Goal: Information Seeking & Learning: Find specific fact

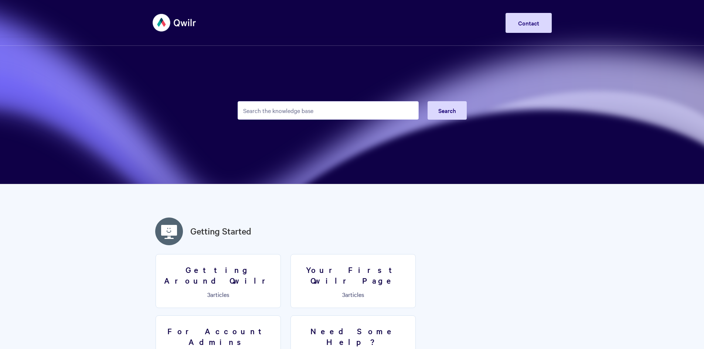
click at [291, 110] on input "Search the knowledge base" at bounding box center [328, 110] width 181 height 18
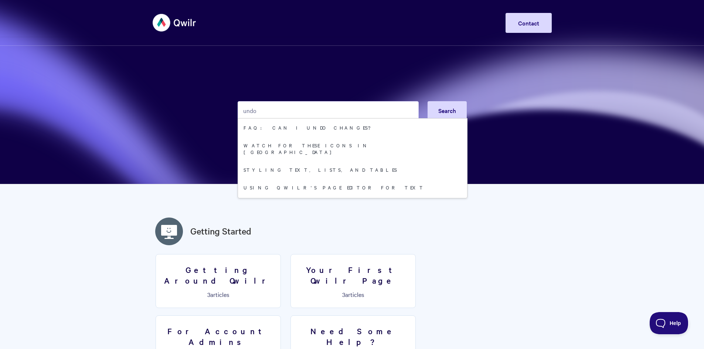
type input "undo"
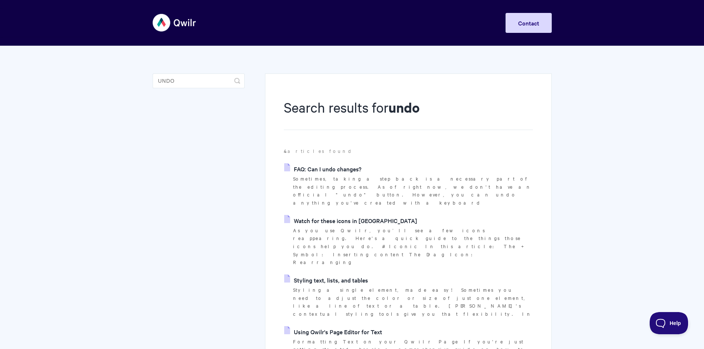
click at [344, 170] on link "FAQ: Can I undo changes?" at bounding box center [322, 168] width 77 height 11
